Goal: Task Accomplishment & Management: Manage account settings

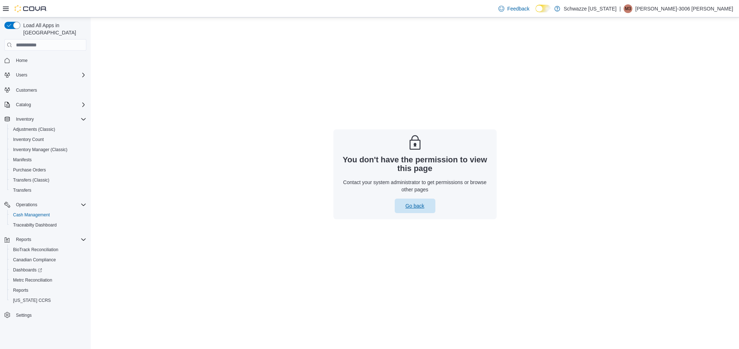
click at [405, 205] on span "Go back" at bounding box center [414, 205] width 19 height 7
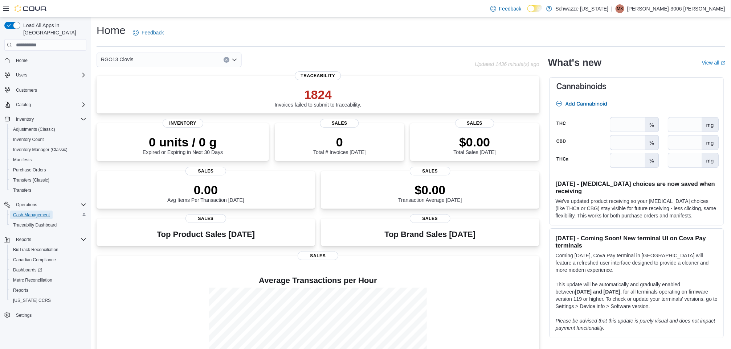
click at [36, 212] on span "Cash Management" at bounding box center [31, 215] width 37 height 6
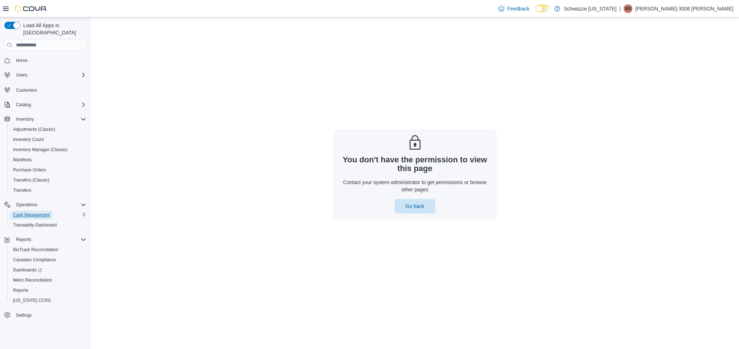
click at [28, 212] on span "Cash Management" at bounding box center [31, 215] width 37 height 6
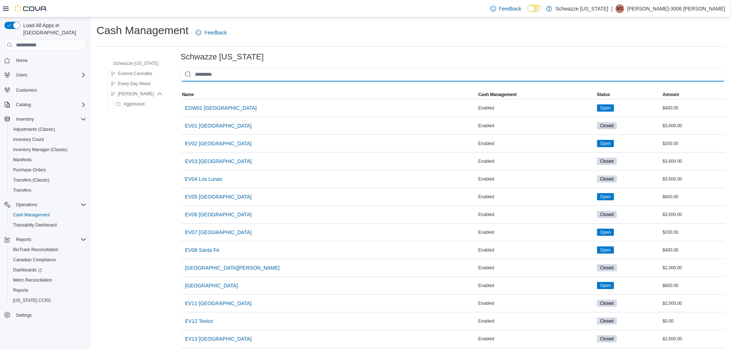
click at [249, 76] on input "This is a search bar. As you type, the results lower in the page will automatic…" at bounding box center [453, 74] width 544 height 15
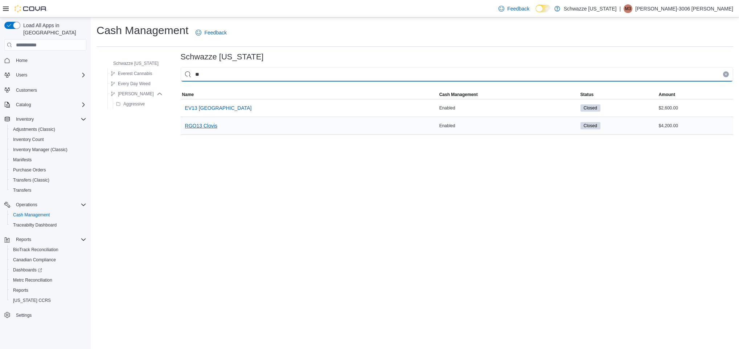
type input "**"
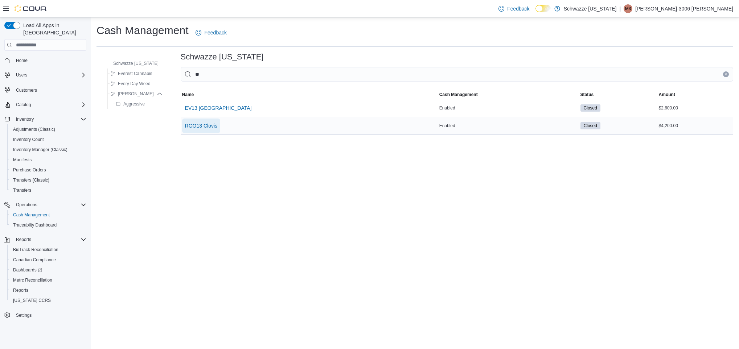
click at [208, 126] on span "RGO13 Clovis" at bounding box center [201, 125] width 32 height 7
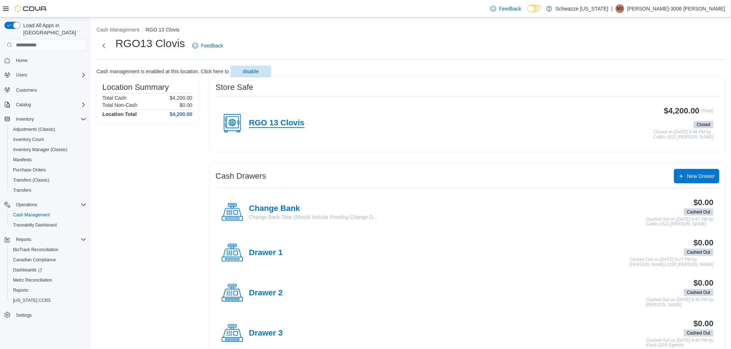
click at [290, 121] on h4 "RGO 13 Clovis" at bounding box center [277, 123] width 56 height 9
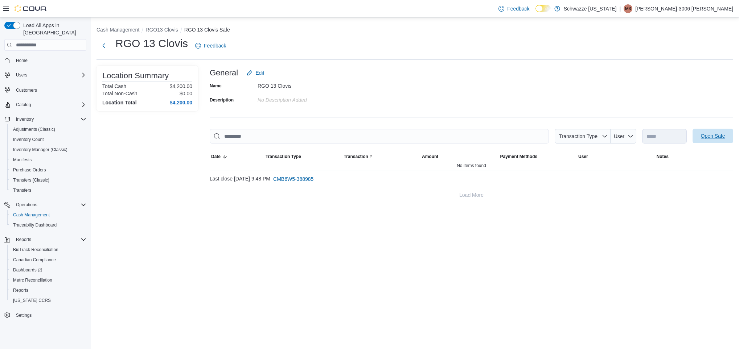
click at [707, 137] on span "Open Safe" at bounding box center [713, 135] width 24 height 7
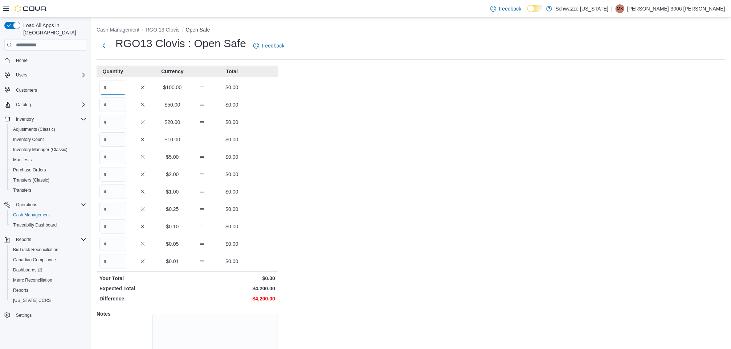
click at [108, 89] on input "Quantity" at bounding box center [112, 87] width 27 height 15
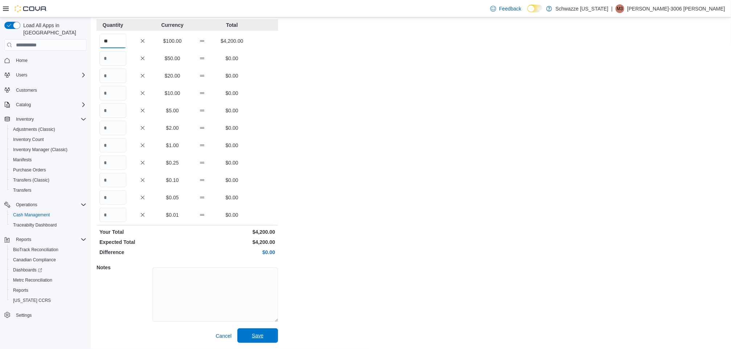
type input "**"
click at [260, 343] on span "Save" at bounding box center [258, 336] width 32 height 15
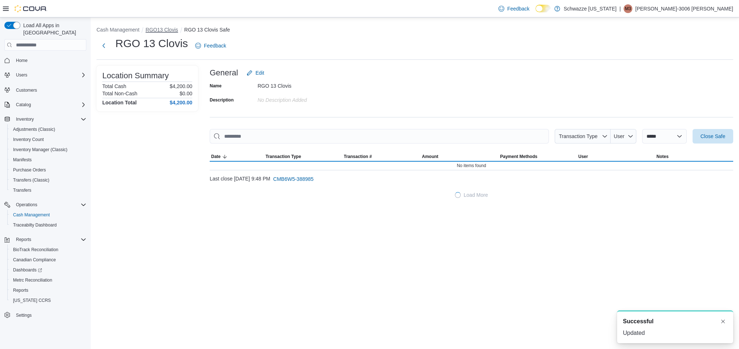
click at [167, 31] on button "RGO13 Clovis" at bounding box center [161, 30] width 32 height 6
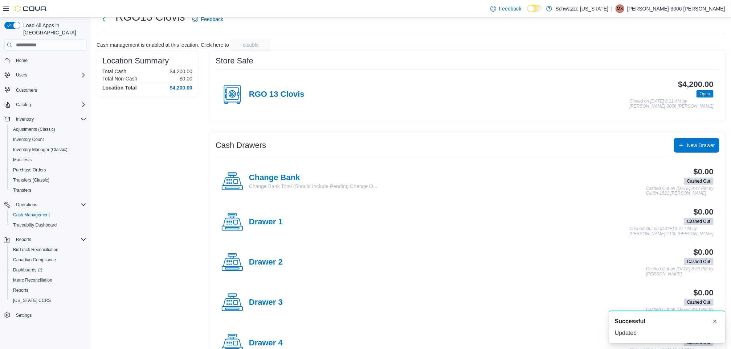
scroll to position [45, 0]
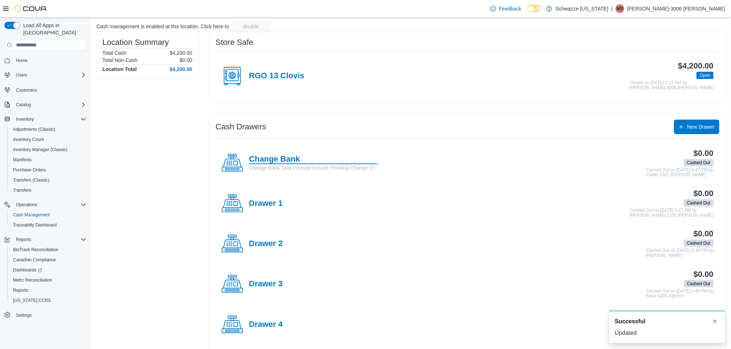
click at [286, 160] on h4 "Change Bank" at bounding box center [313, 159] width 128 height 9
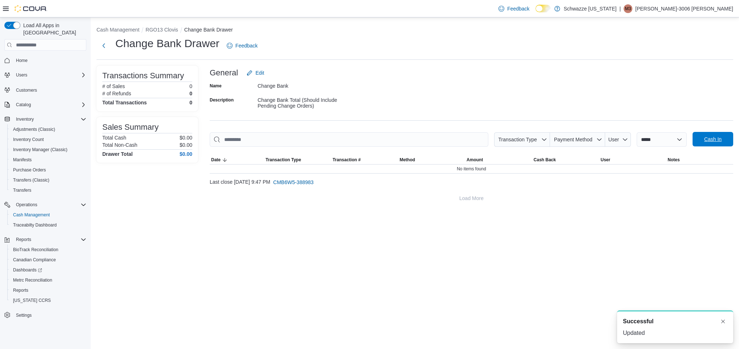
click at [713, 143] on span "Cash In" at bounding box center [712, 139] width 17 height 7
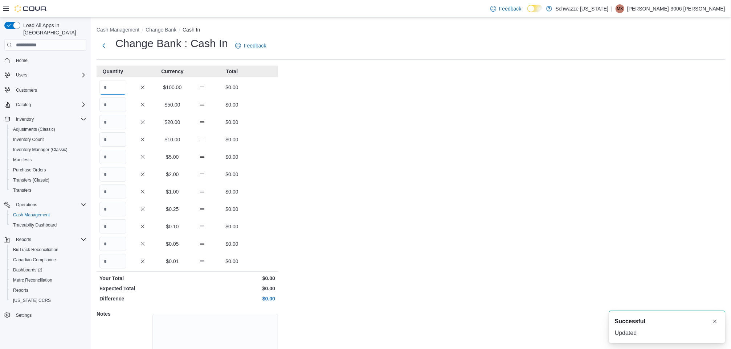
click at [118, 85] on input "Quantity" at bounding box center [112, 87] width 27 height 15
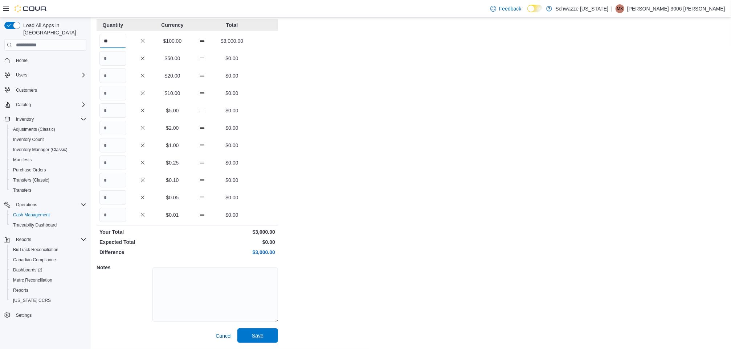
type input "**"
click at [258, 336] on span "Save" at bounding box center [258, 335] width 12 height 7
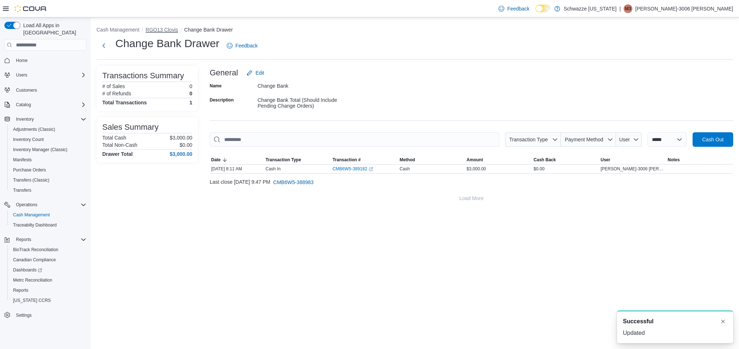
click at [164, 31] on button "RGO13 Clovis" at bounding box center [161, 30] width 32 height 6
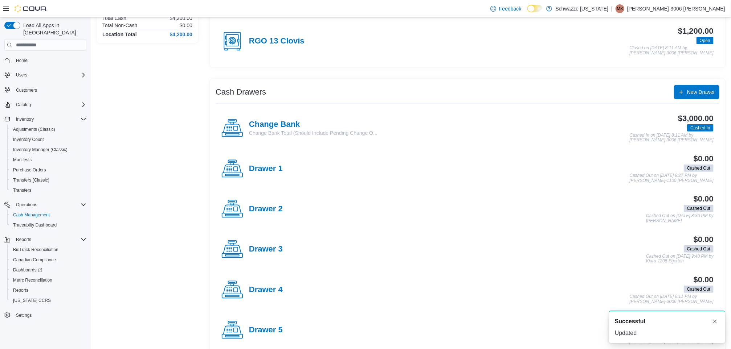
scroll to position [82, 0]
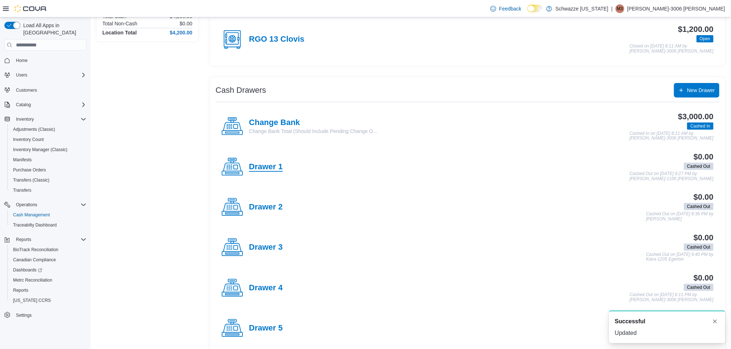
click at [267, 171] on h4 "Drawer 1" at bounding box center [266, 167] width 34 height 9
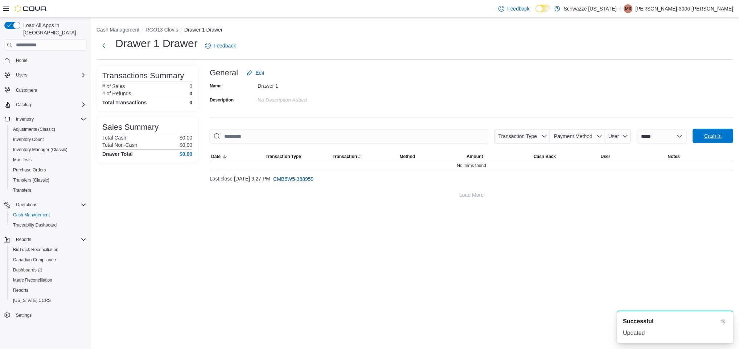
click at [717, 134] on span "Cash In" at bounding box center [712, 135] width 17 height 7
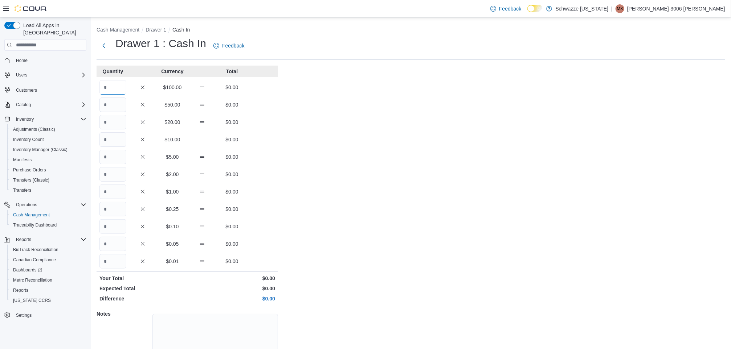
click at [112, 90] on input "Quantity" at bounding box center [112, 87] width 27 height 15
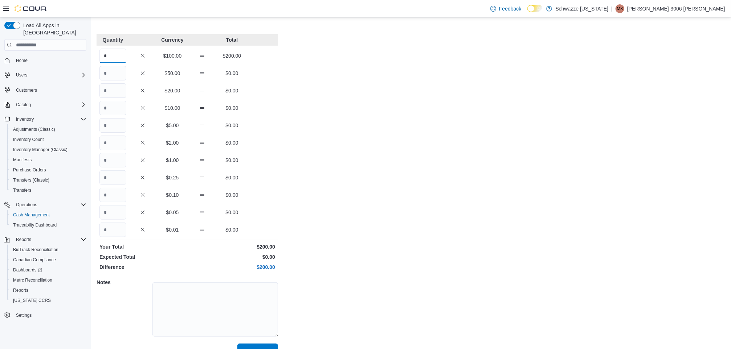
scroll to position [47, 0]
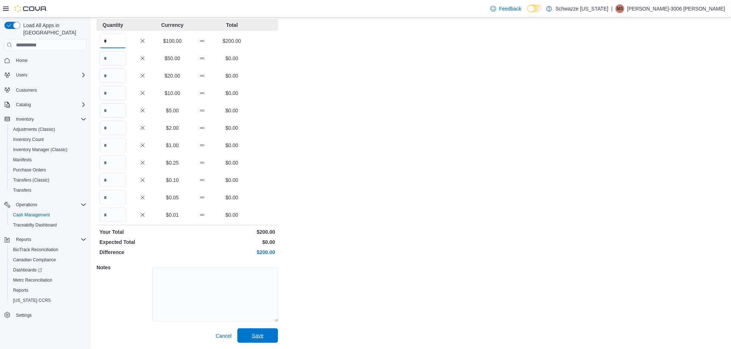
type input "*"
click at [258, 341] on span "Save" at bounding box center [258, 336] width 32 height 15
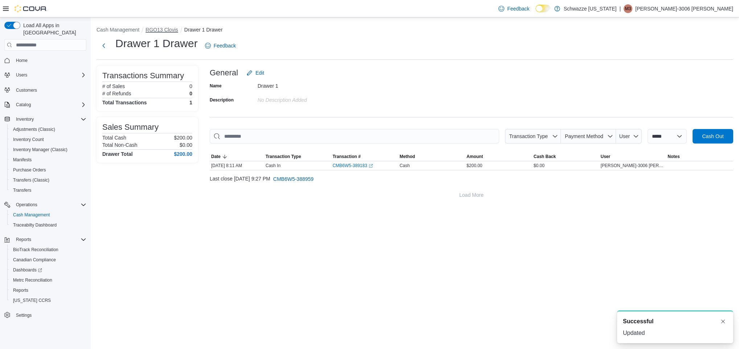
click at [168, 32] on button "RGO13 Clovis" at bounding box center [161, 30] width 32 height 6
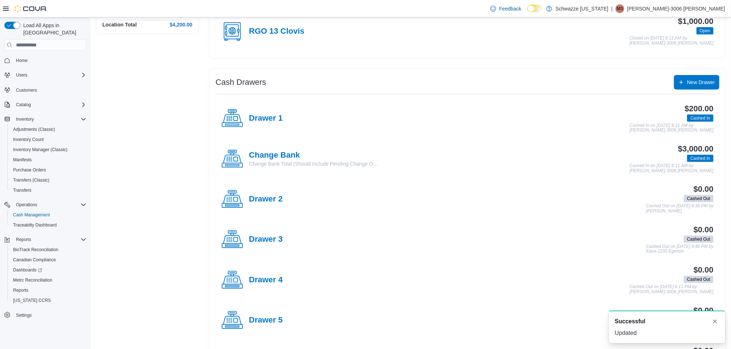
scroll to position [92, 0]
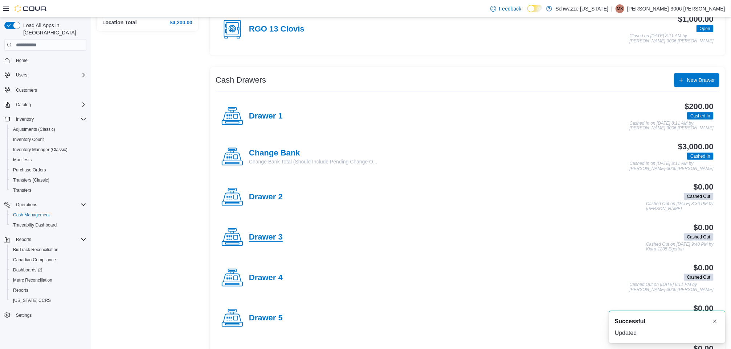
click at [269, 235] on h4 "Drawer 3" at bounding box center [266, 237] width 34 height 9
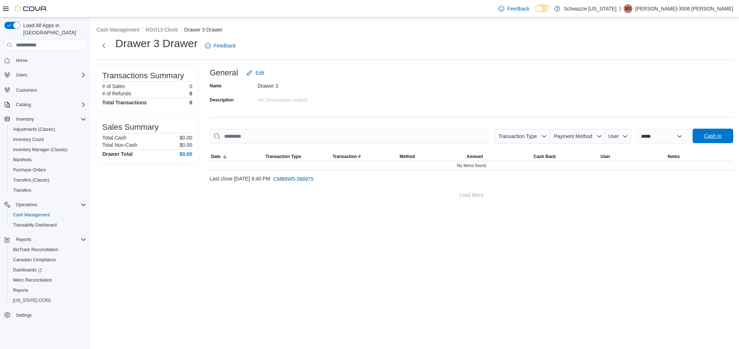
click at [718, 135] on span "Cash In" at bounding box center [712, 135] width 17 height 7
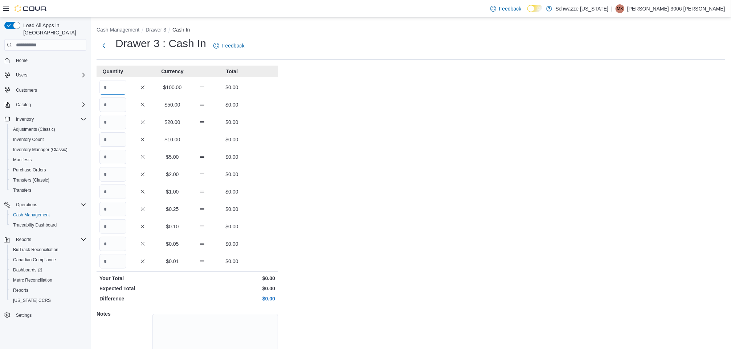
click at [108, 87] on input "Quantity" at bounding box center [112, 87] width 27 height 15
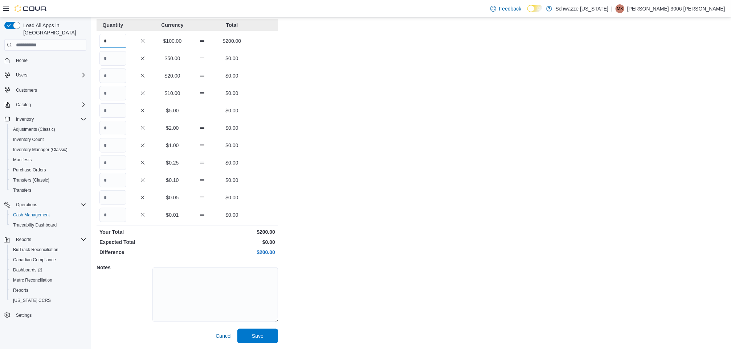
type input "*"
click at [255, 336] on span "Save" at bounding box center [258, 335] width 12 height 7
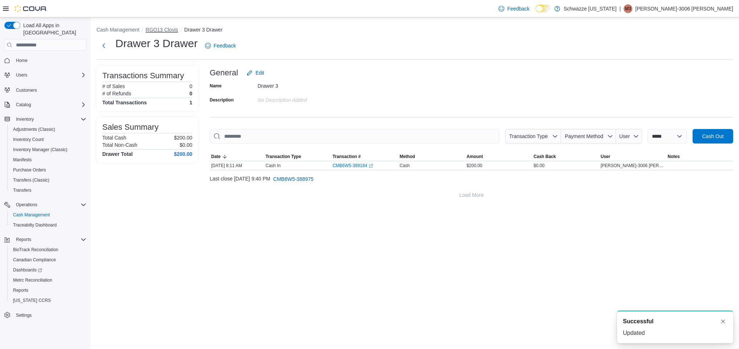
click at [169, 27] on button "RGO13 Clovis" at bounding box center [161, 30] width 32 height 6
